Goal: Task Accomplishment & Management: Use online tool/utility

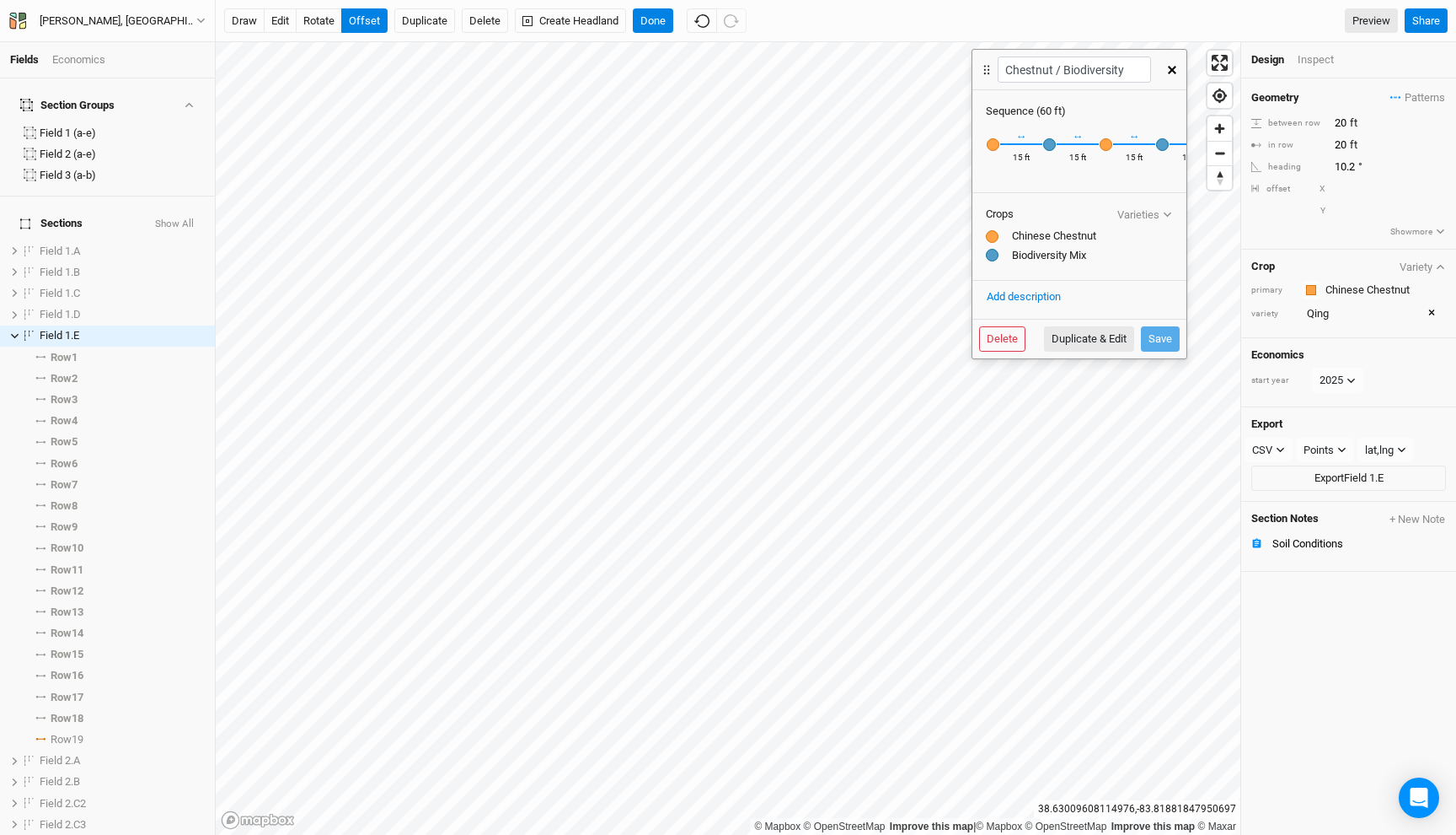
scroll to position [130, 0]
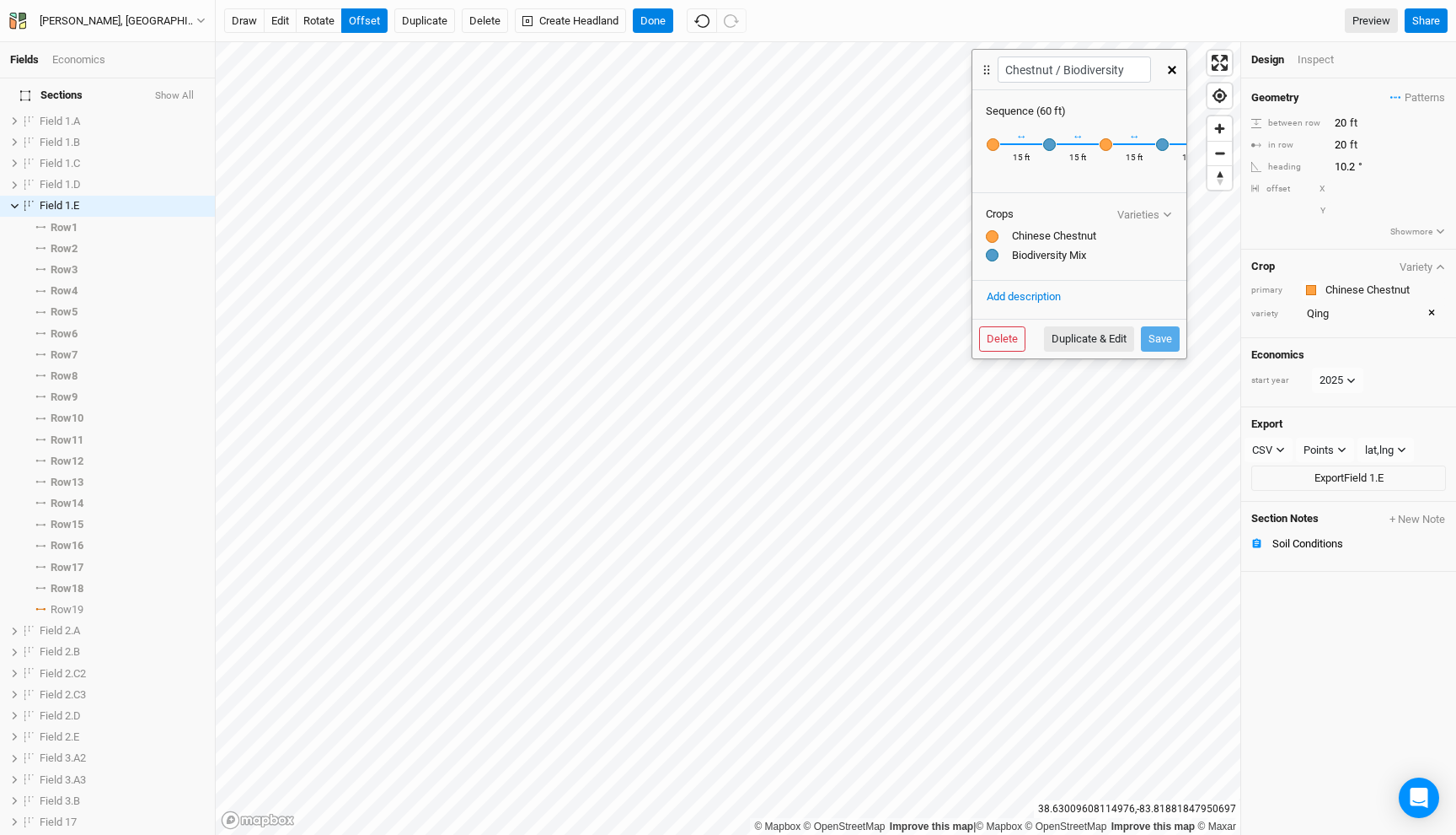
click at [1168, 72] on icon "button" at bounding box center [1172, 69] width 8 height 8
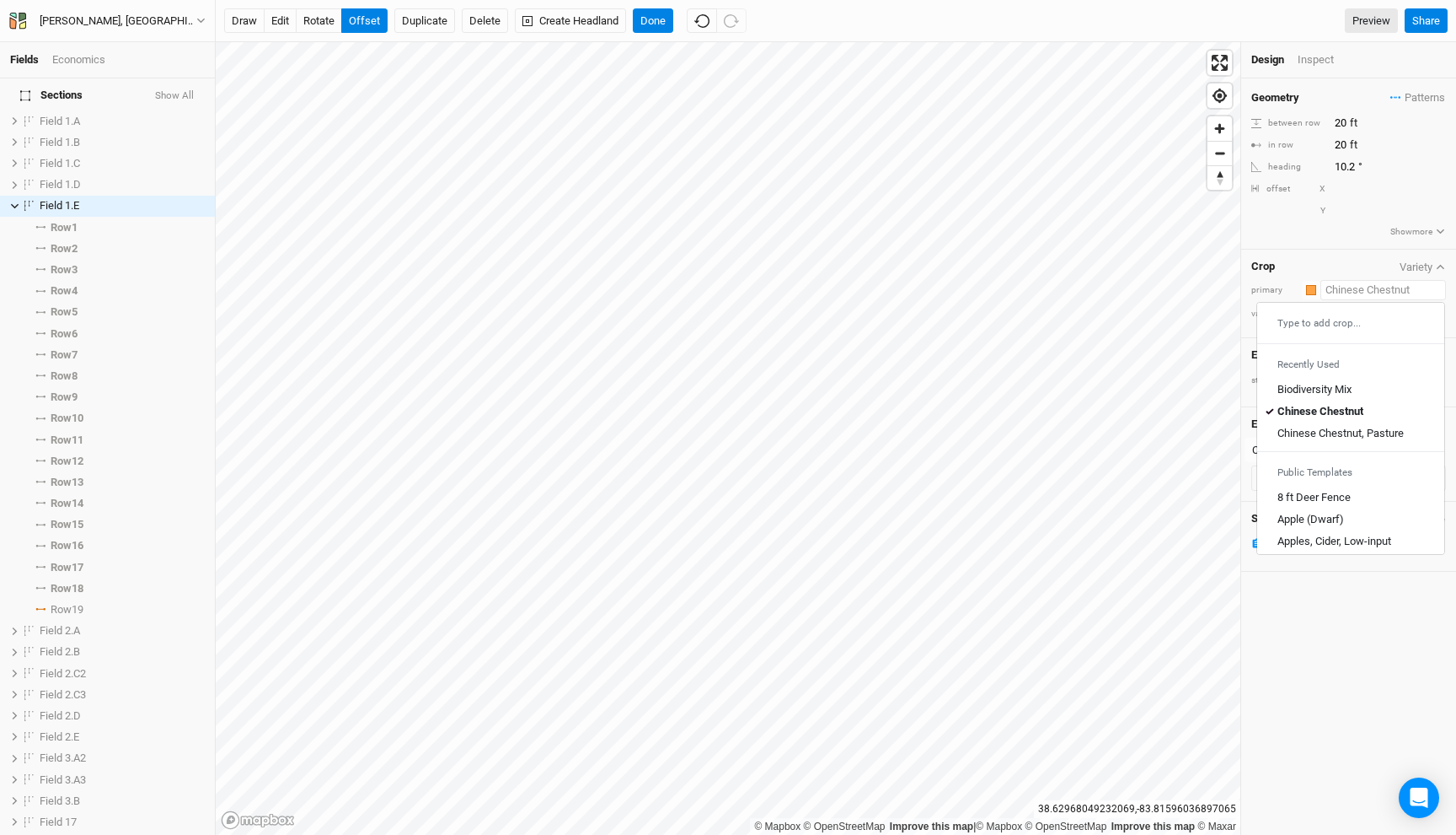
click at [1352, 297] on input "text" at bounding box center [1383, 290] width 125 height 20
click at [1314, 404] on div "Chinese Chestnut" at bounding box center [1320, 412] width 86 height 15
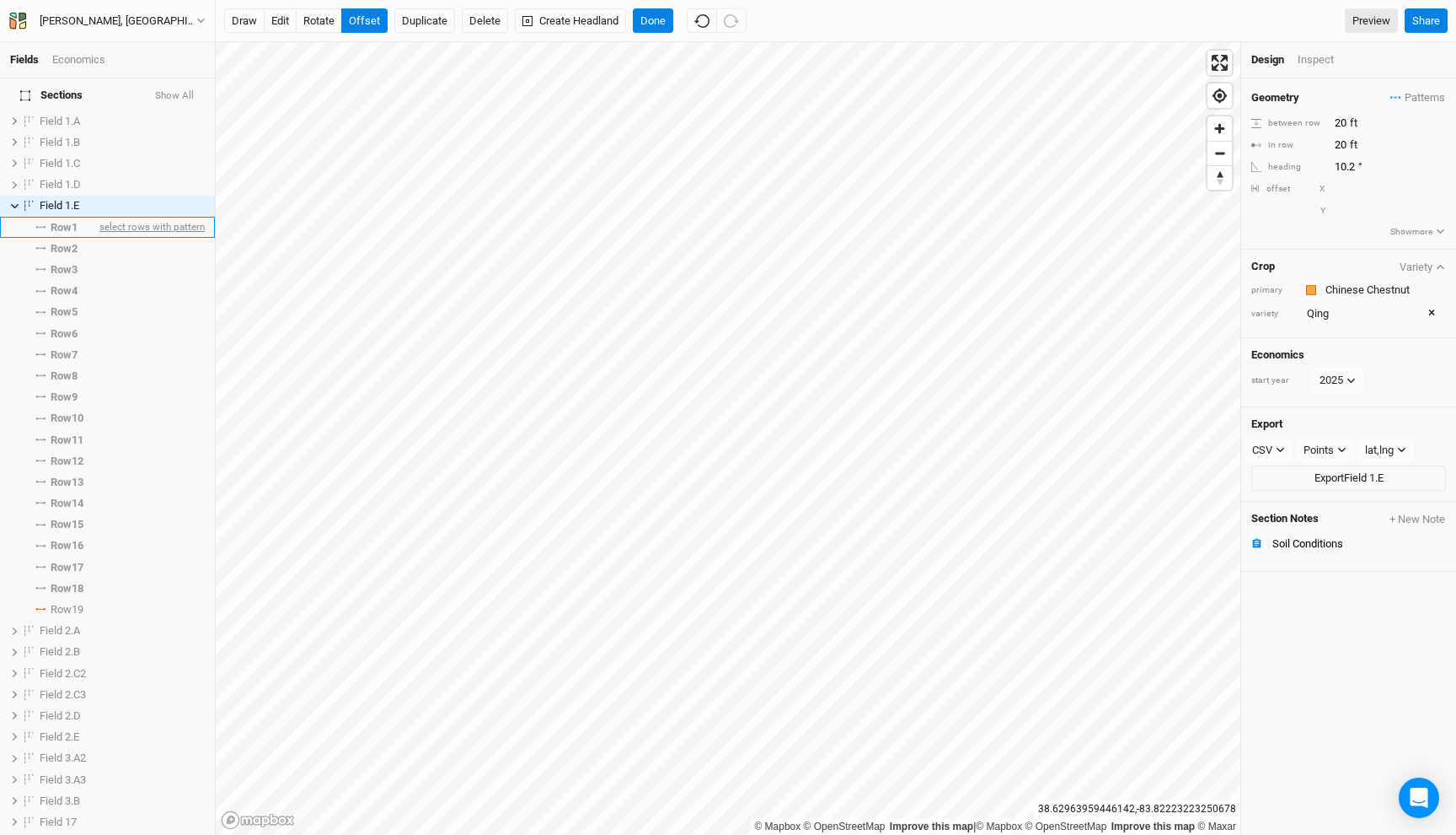
click at [165, 217] on span "select rows with pattern" at bounding box center [150, 227] width 109 height 21
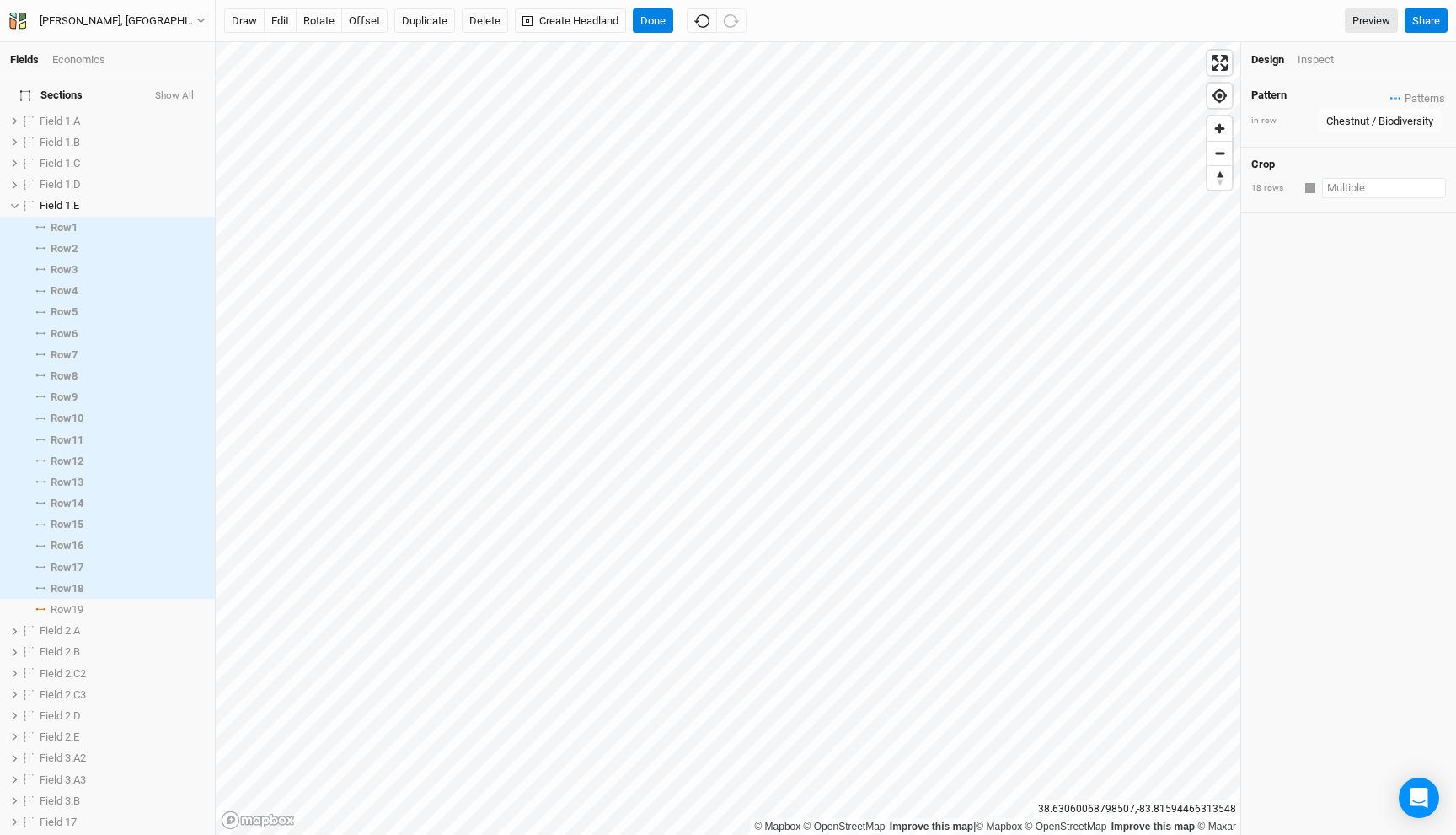
click at [1331, 189] on input "text" at bounding box center [1384, 188] width 124 height 20
click at [1329, 307] on div "Chinese Chestnut" at bounding box center [1320, 309] width 84 height 15
click at [660, 18] on button "Done" at bounding box center [653, 20] width 41 height 25
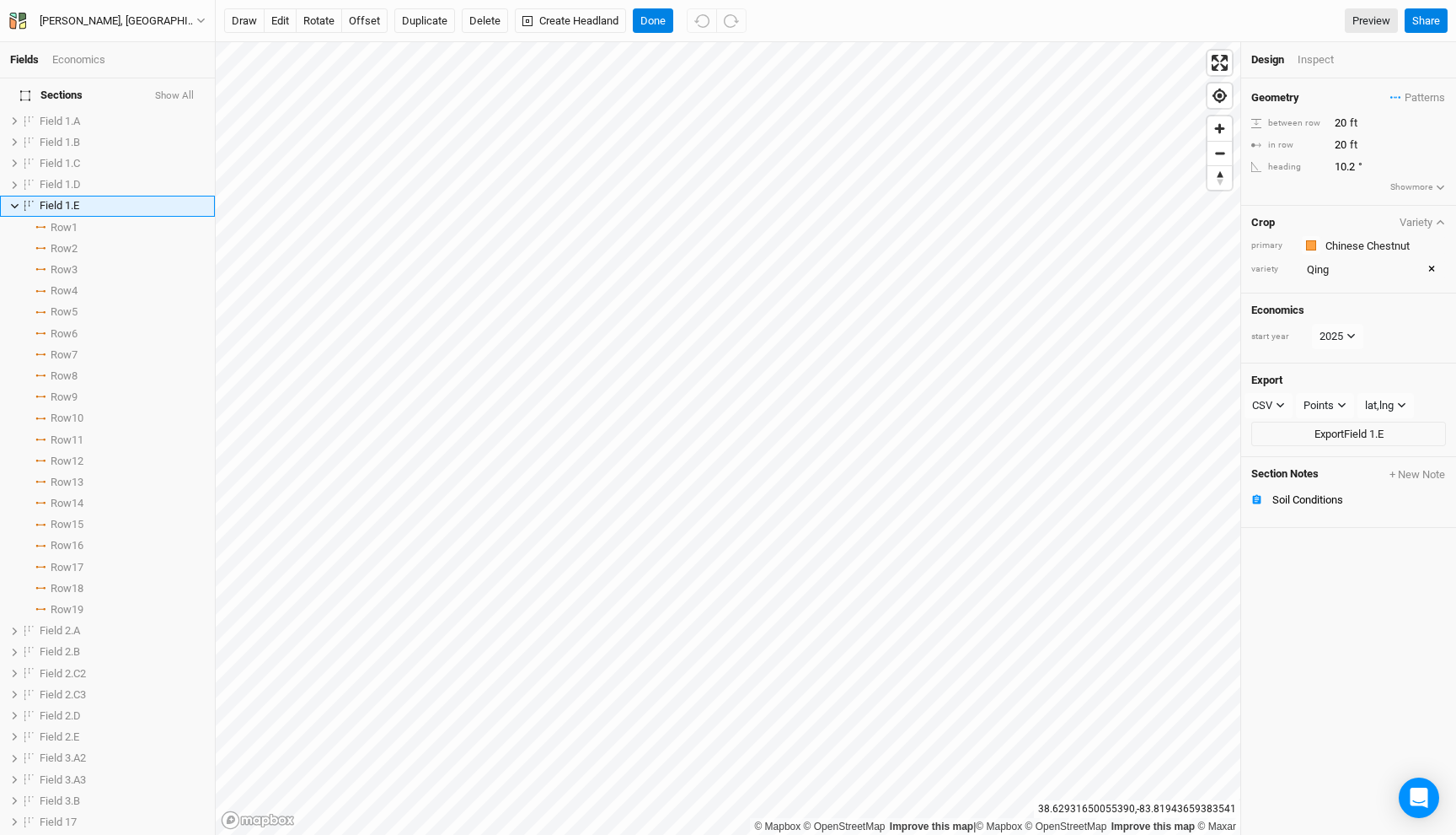
scroll to position [0, 0]
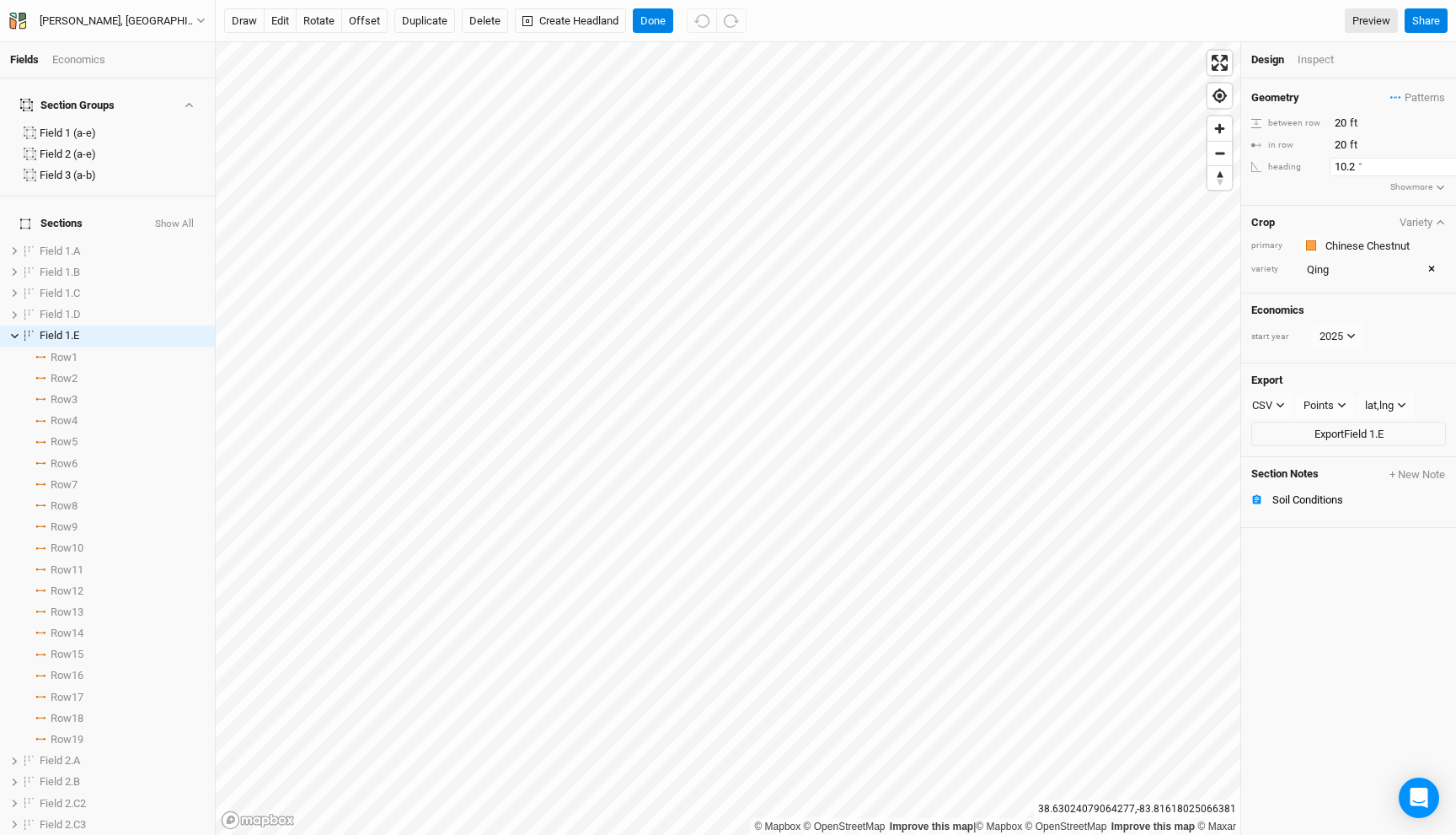
click at [1349, 168] on input "10.2" at bounding box center [1403, 167] width 147 height 18
click at [1355, 164] on input "173" at bounding box center [1403, 167] width 147 height 18
type input "173.3"
click at [644, 18] on button "Done" at bounding box center [653, 20] width 41 height 25
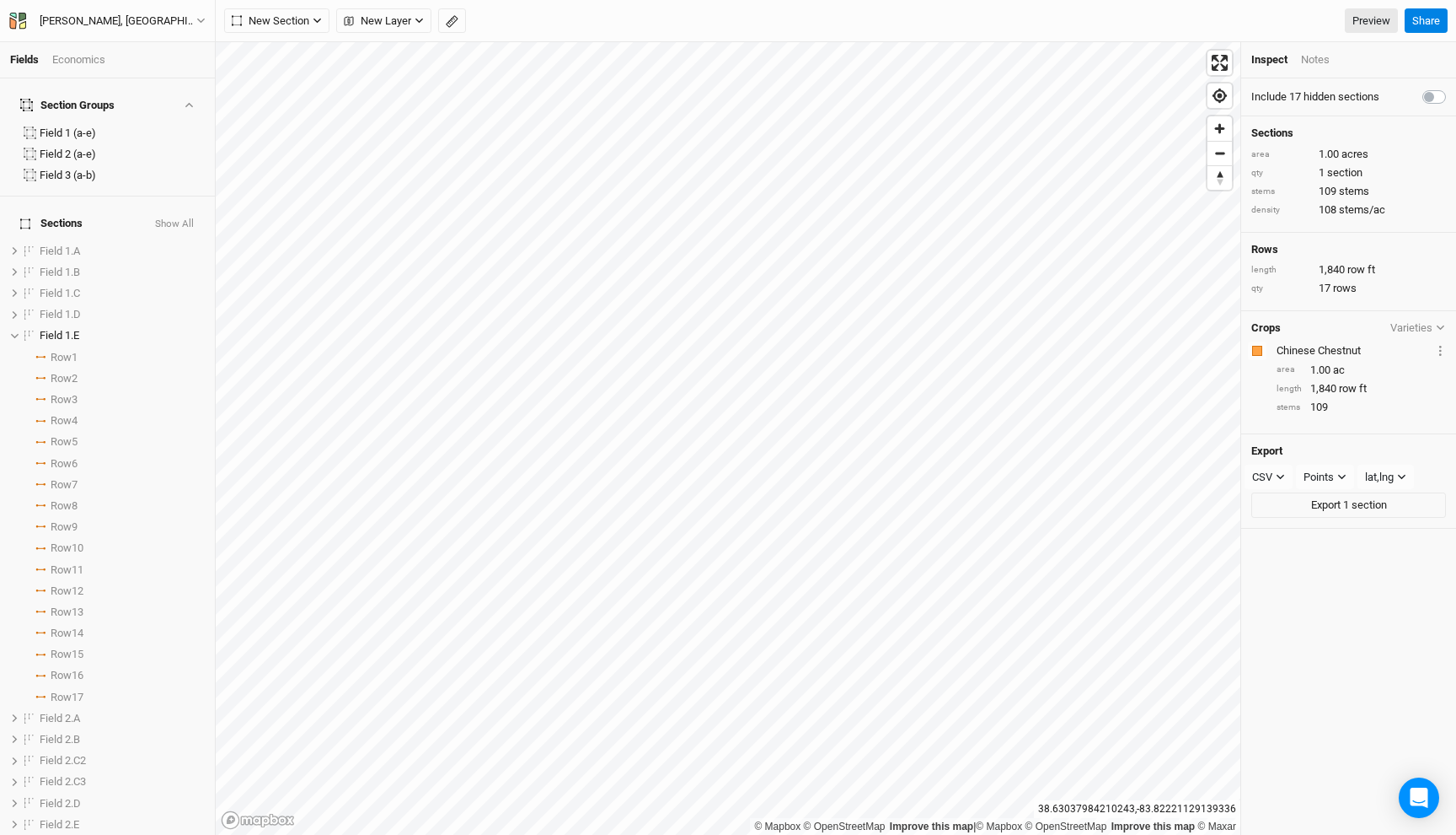
click at [186, 219] on button "Show All" at bounding box center [174, 224] width 41 height 12
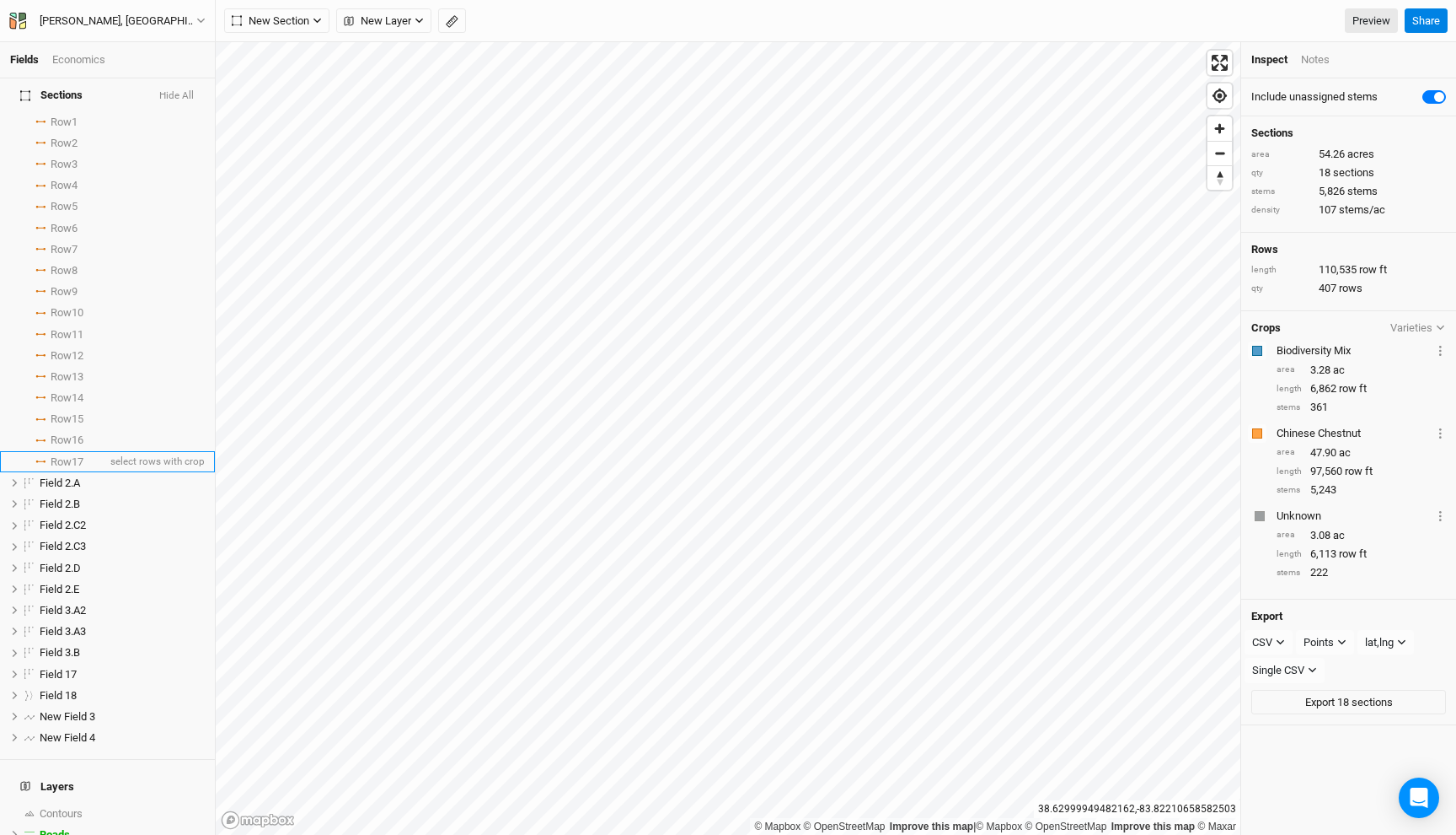
scroll to position [308, 0]
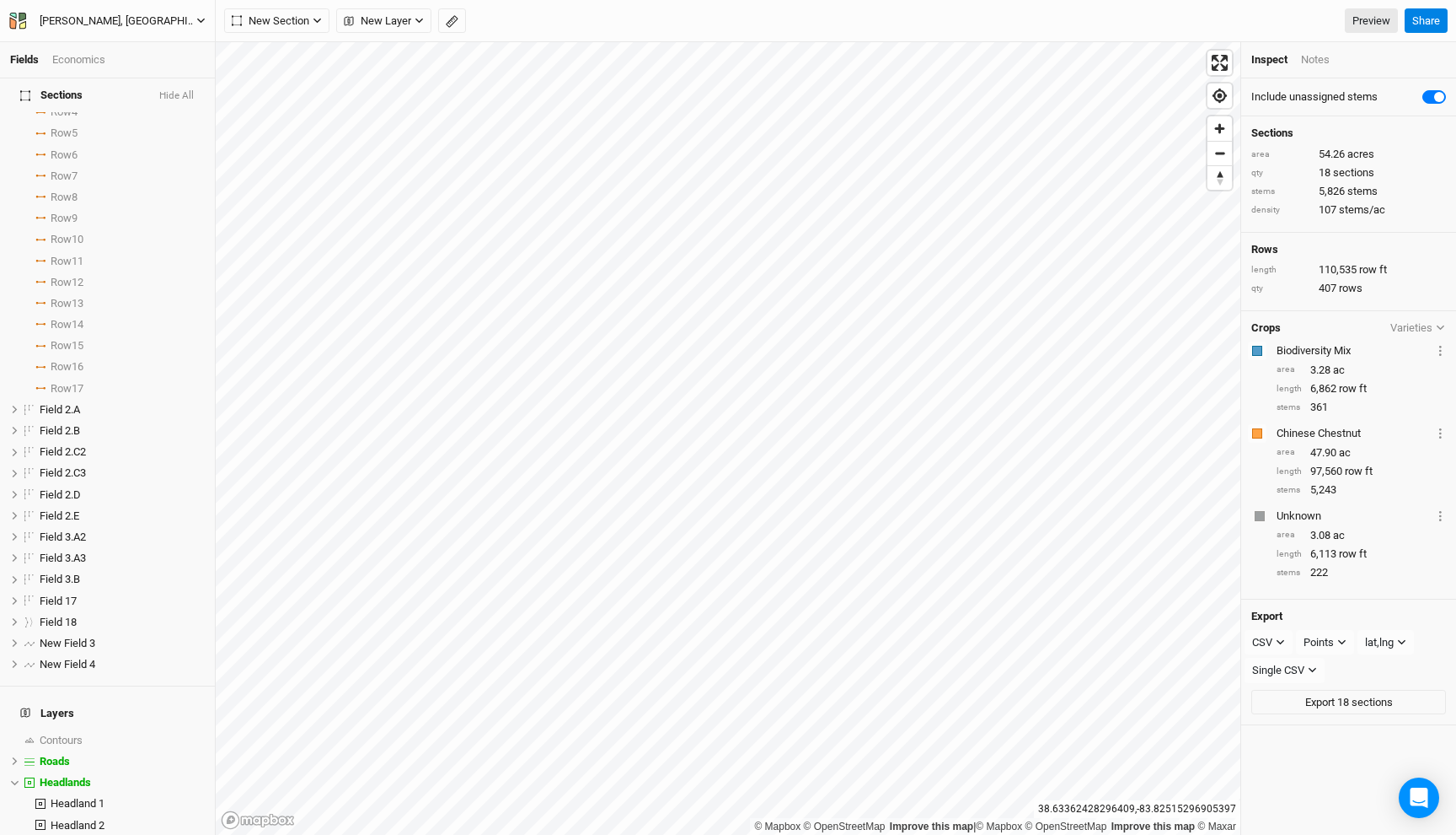
click at [152, 25] on div "[PERSON_NAME], [GEOGRAPHIC_DATA] - Spring '22 - Original" at bounding box center [118, 21] width 157 height 17
click at [136, 49] on button "Back" at bounding box center [140, 47] width 133 height 22
